Goal: Information Seeking & Learning: Learn about a topic

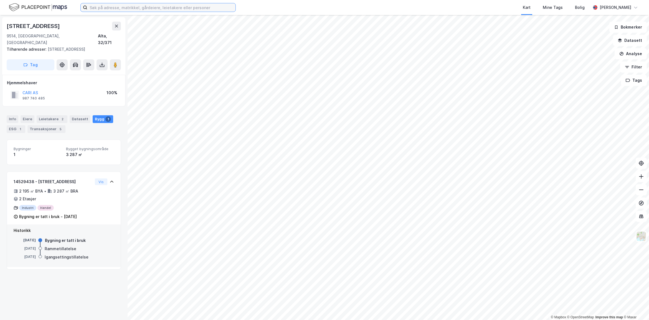
click at [119, 3] on input at bounding box center [161, 7] width 148 height 8
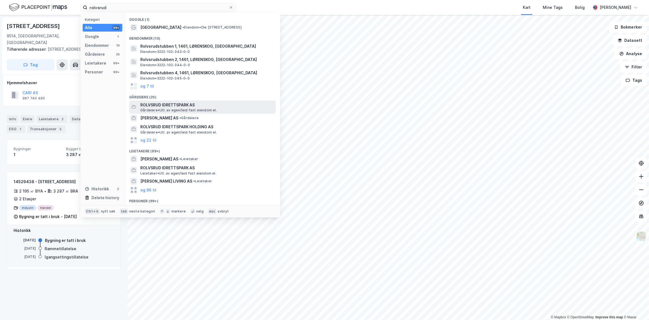
click at [199, 103] on span "ROLVSRUD IDRETTSPARK AS" at bounding box center [206, 105] width 133 height 7
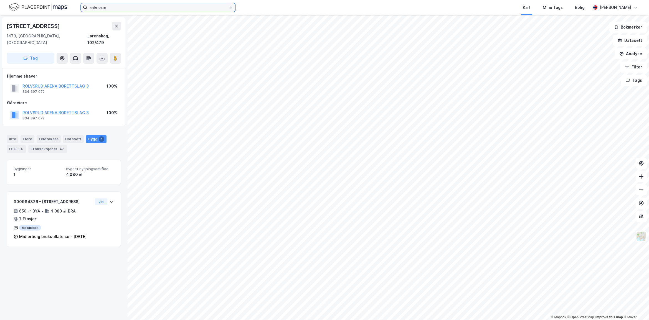
click at [120, 10] on input "rolvsrud" at bounding box center [157, 7] width 141 height 8
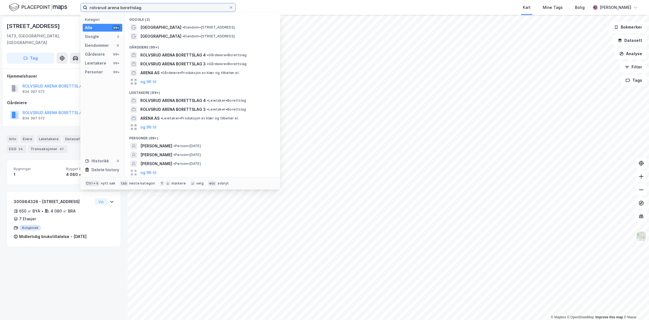
type input "rolvsrud arena borettslag"
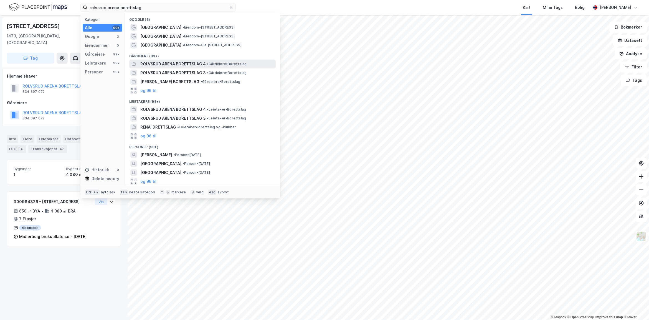
click at [178, 65] on span "ROLVSRUD ARENA BORETTSLAG 4" at bounding box center [172, 64] width 65 height 7
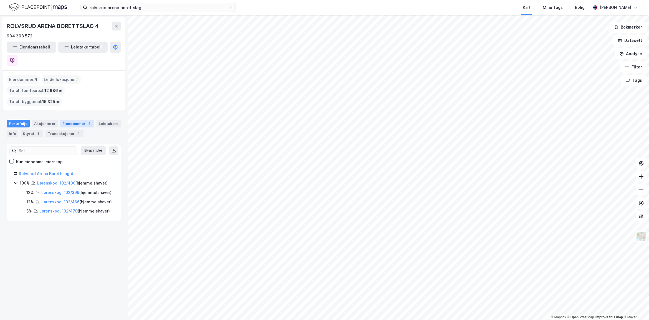
click at [72, 120] on div "Eiendommer 4" at bounding box center [77, 124] width 34 height 8
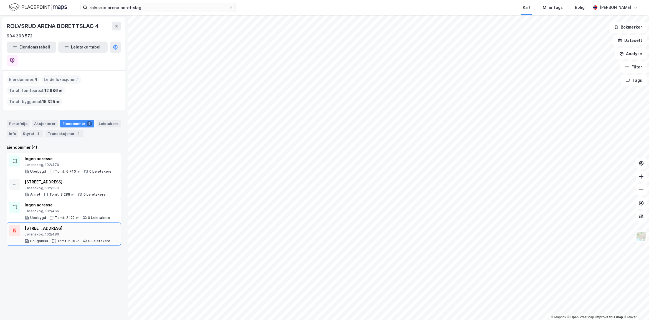
click at [72, 232] on div "Lørenskog, 102/480" at bounding box center [68, 234] width 86 height 4
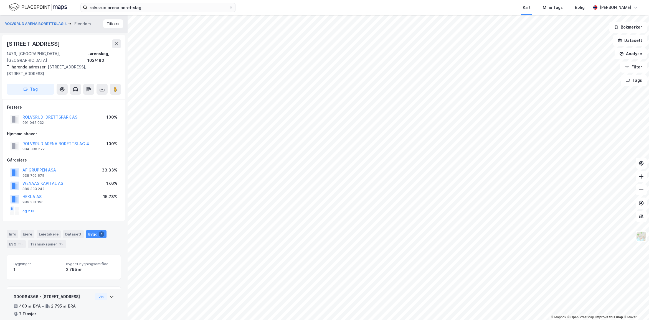
scroll to position [22, 0]
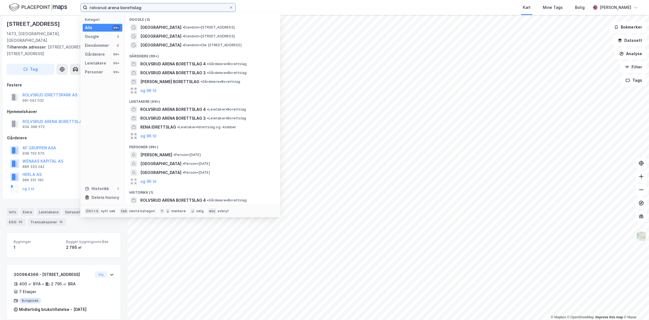
click at [150, 6] on input "rolvsrud arena borettslag" at bounding box center [157, 7] width 141 height 8
click at [207, 71] on span "•" at bounding box center [208, 73] width 2 height 4
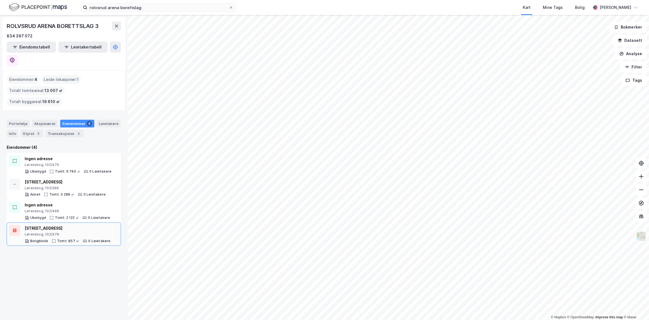
click at [66, 232] on div "Lørenskog, 102/479" at bounding box center [68, 234] width 86 height 4
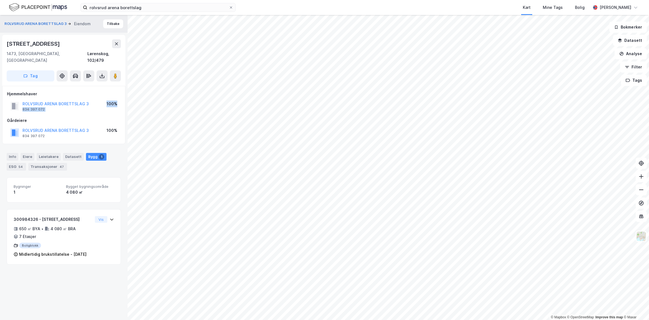
drag, startPoint x: 53, startPoint y: 106, endPoint x: 21, endPoint y: 106, distance: 31.9
click at [21, 106] on div "Hjemmelshaver ROLVSRUD ARENA BORETTSLAG 3 834 397 072 100% Gårdeiere [GEOGRAPHI…" at bounding box center [64, 115] width 114 height 49
copy div "834 397 072 100%"
click at [0, 0] on button "ROLVSRUD ARENA BORETTSLAG 3" at bounding box center [0, 0] width 0 height 0
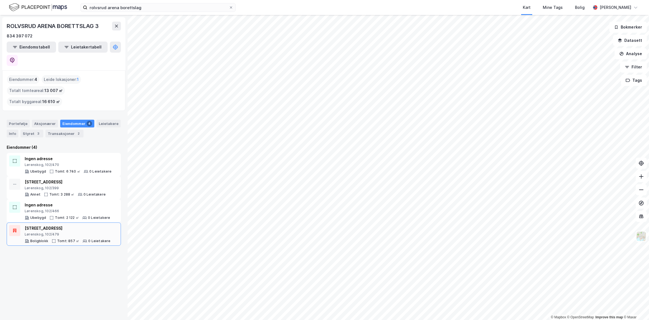
click at [64, 239] on div "Tomt: 857 ㎡" at bounding box center [68, 241] width 22 height 4
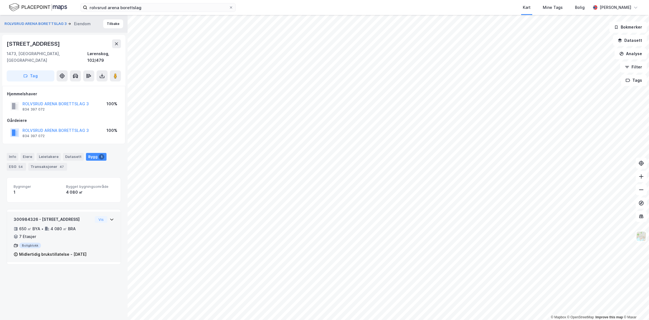
click at [108, 228] on div "300984326 - [STREET_ADDRESS] ㎡ BYA • 4 080 ㎡ BRA • 7 Etasjer Boligblokk Midlert…" at bounding box center [64, 239] width 100 height 46
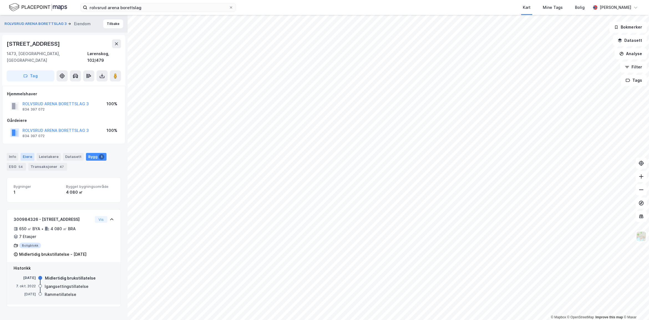
click at [25, 153] on div "Eiere" at bounding box center [28, 157] width 14 height 8
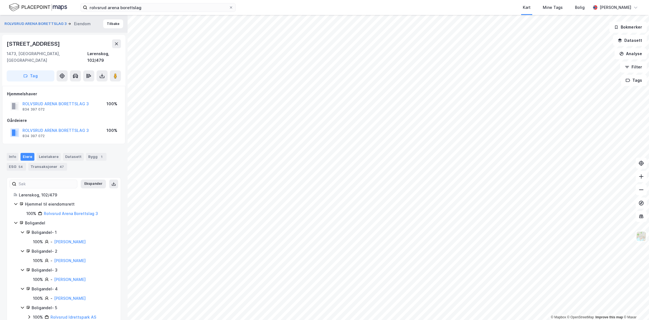
scroll to position [50, 0]
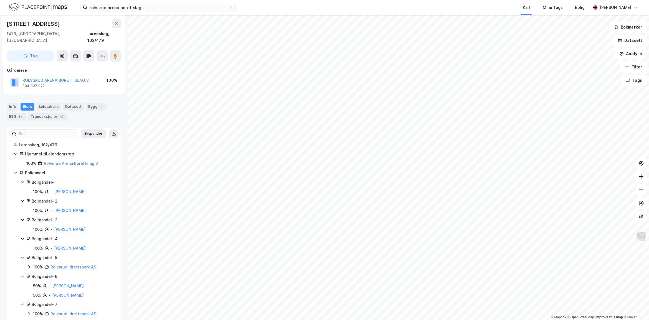
click at [29, 265] on icon at bounding box center [29, 266] width 2 height 3
click at [34, 274] on icon at bounding box center [36, 276] width 4 height 4
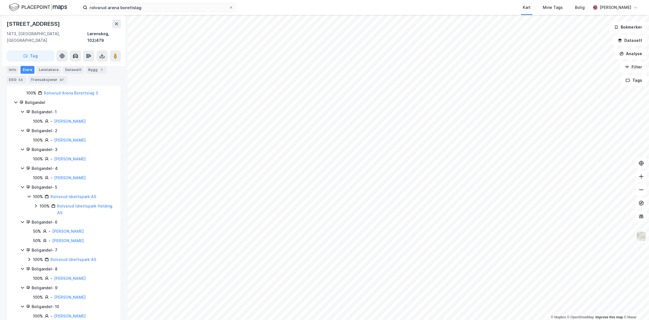
scroll to position [152, 0]
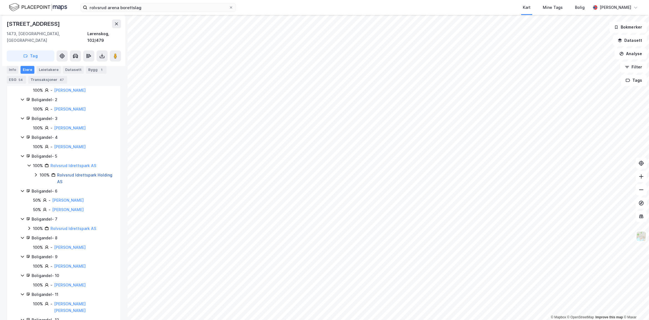
click at [73, 173] on link "Rolvsrud Idrettspark Holding AS" at bounding box center [84, 178] width 55 height 11
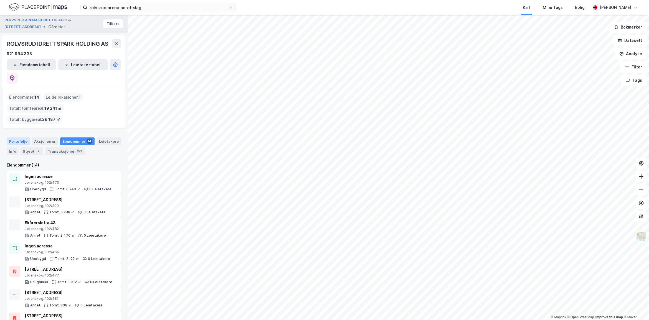
click at [15, 138] on div "Portefølje" at bounding box center [18, 142] width 23 height 8
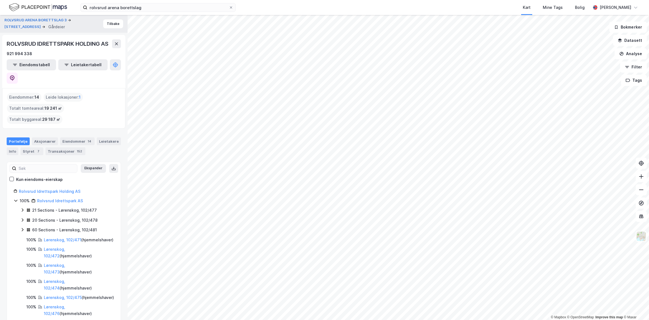
scroll to position [617, 0]
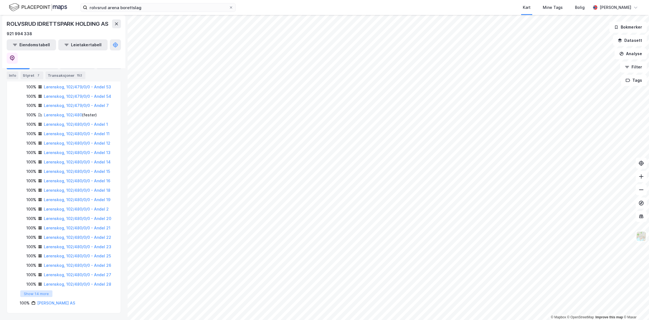
click at [46, 294] on button "Show 14 more" at bounding box center [36, 294] width 32 height 7
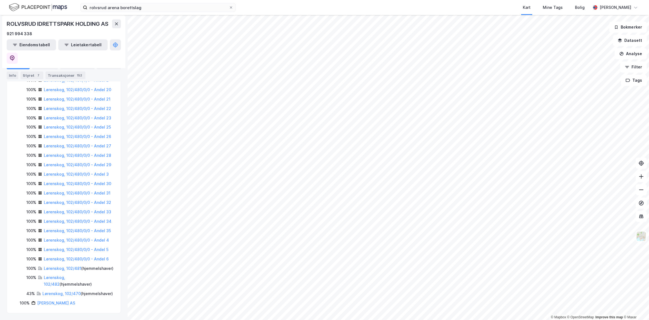
scroll to position [436, 0]
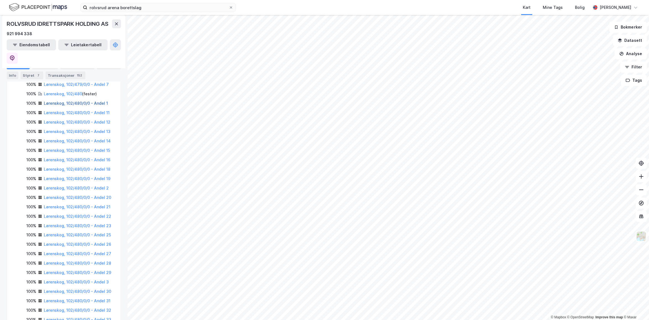
click at [72, 106] on link "Lørenskog, 102/480/0/0 - Andel 1" at bounding box center [76, 103] width 64 height 5
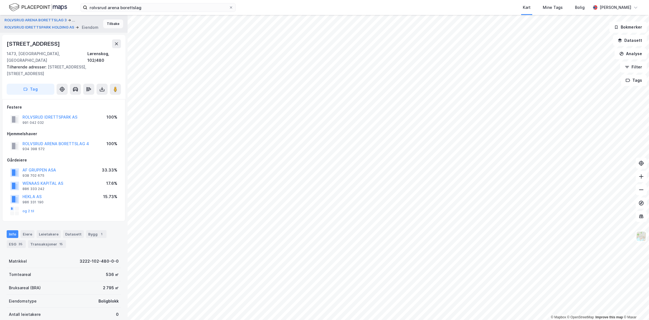
click at [110, 24] on button "Tilbake" at bounding box center [113, 23] width 20 height 9
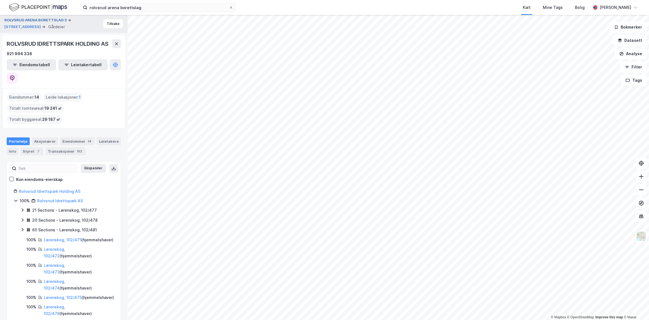
click at [53, 18] on button "ROLVSRUD ARENA BORETTSLAG 3" at bounding box center [35, 20] width 63 height 6
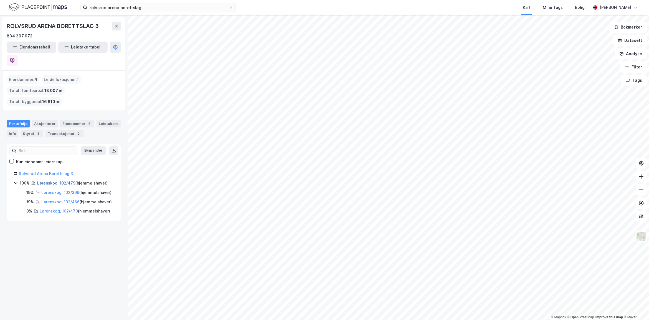
click at [64, 181] on link "Lørenskog, 102/479" at bounding box center [56, 183] width 38 height 5
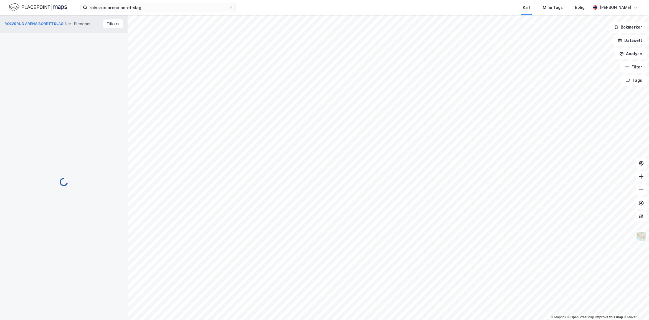
scroll to position [0, 0]
